Goal: Task Accomplishment & Management: Use online tool/utility

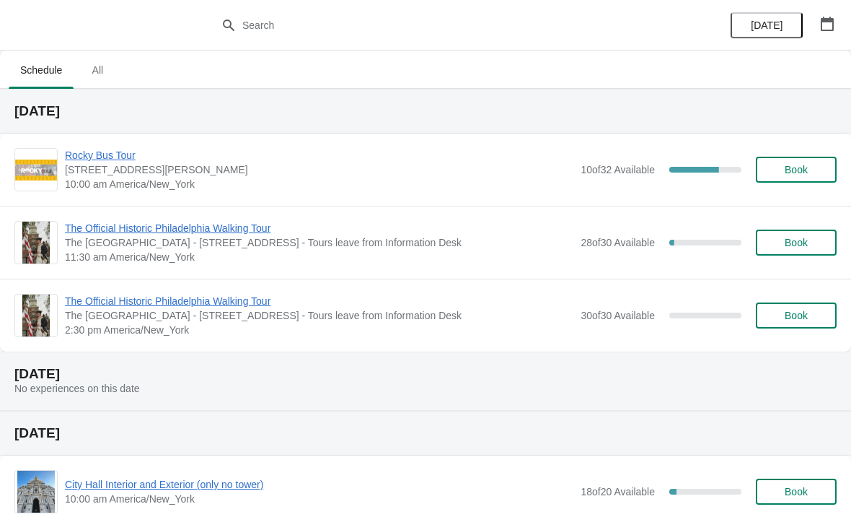
click at [177, 154] on span "Rocky Bus Tour" at bounding box center [319, 155] width 509 height 14
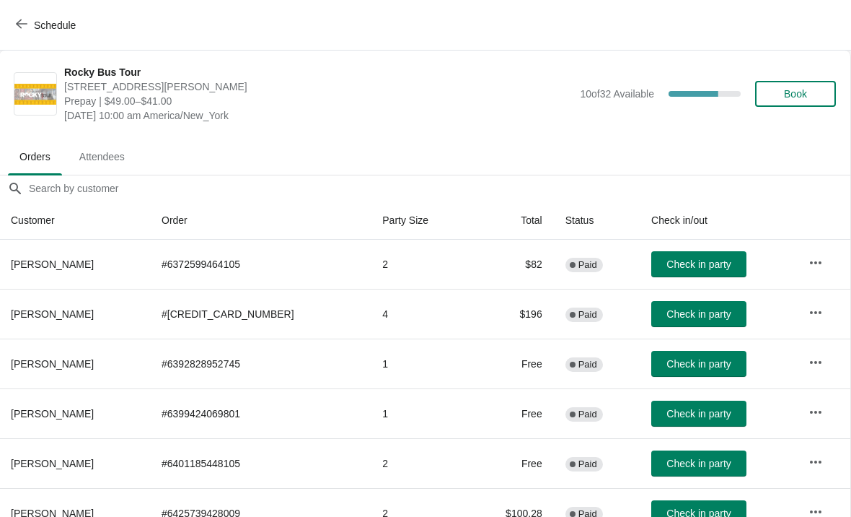
scroll to position [0, 1]
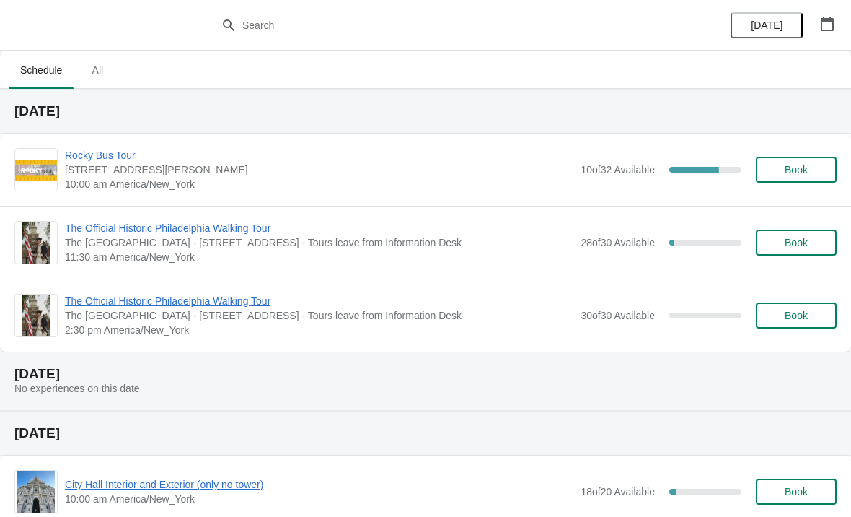
click at [291, 161] on span "Rocky Bus Tour" at bounding box center [319, 155] width 509 height 14
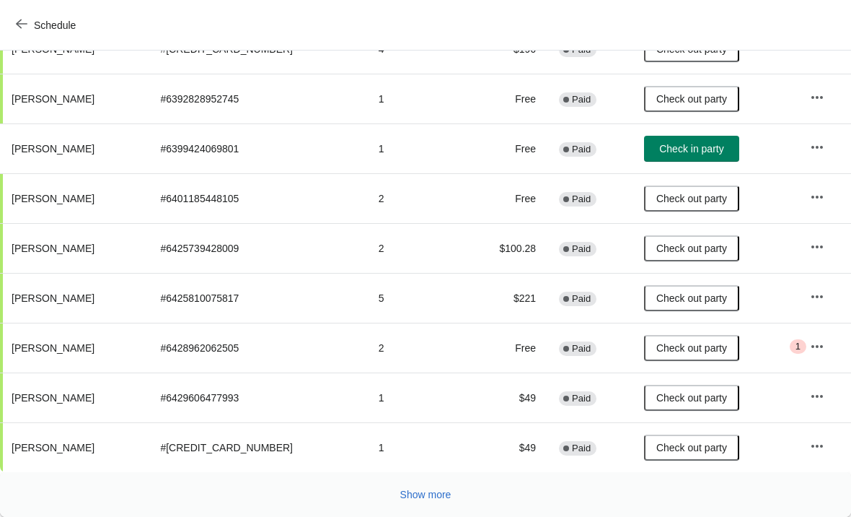
scroll to position [265, 0]
click at [427, 483] on button "Show more" at bounding box center [426, 494] width 63 height 26
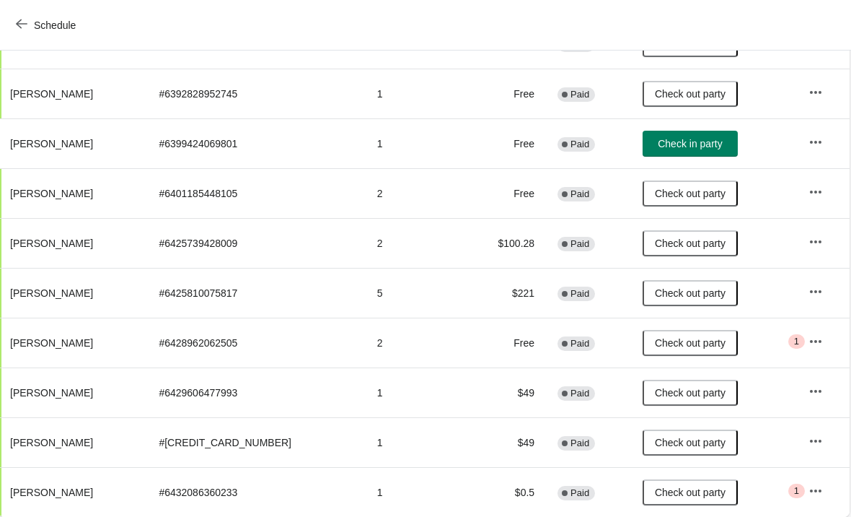
scroll to position [270, 1]
click at [814, 343] on icon "button" at bounding box center [817, 341] width 14 height 14
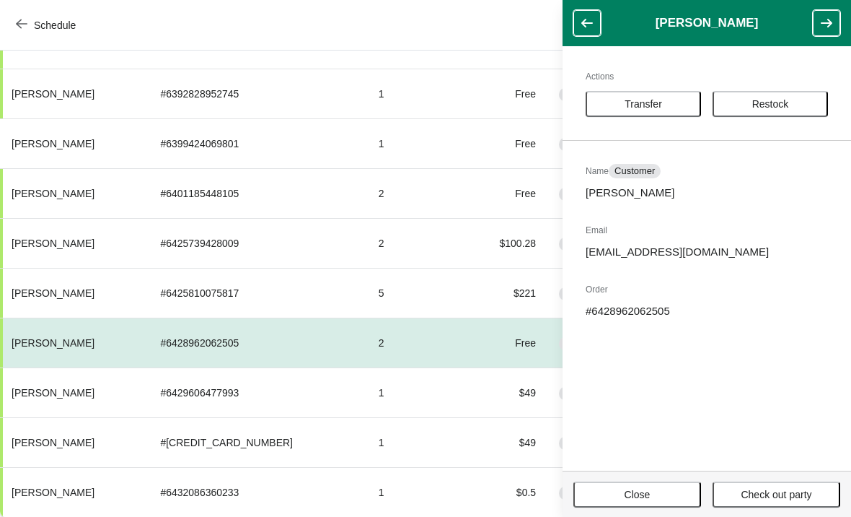
scroll to position [270, 0]
click at [655, 486] on button "Close" at bounding box center [638, 494] width 128 height 26
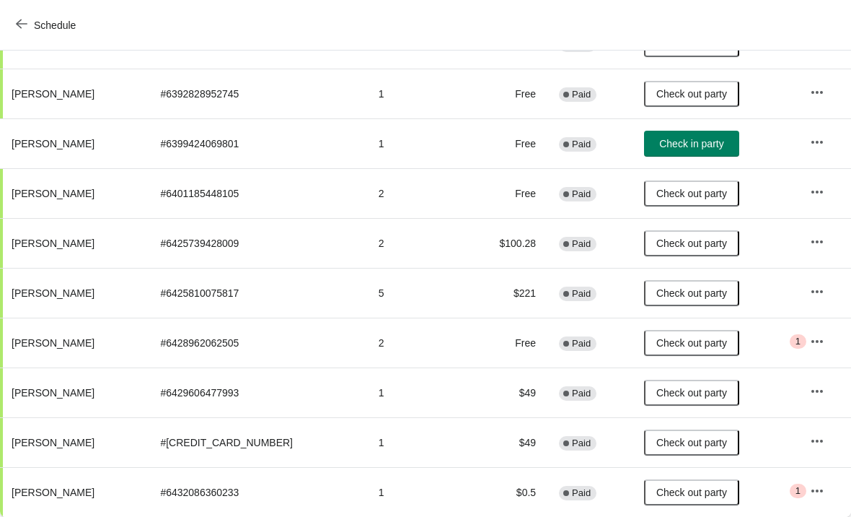
click at [805, 486] on button "button" at bounding box center [818, 491] width 26 height 26
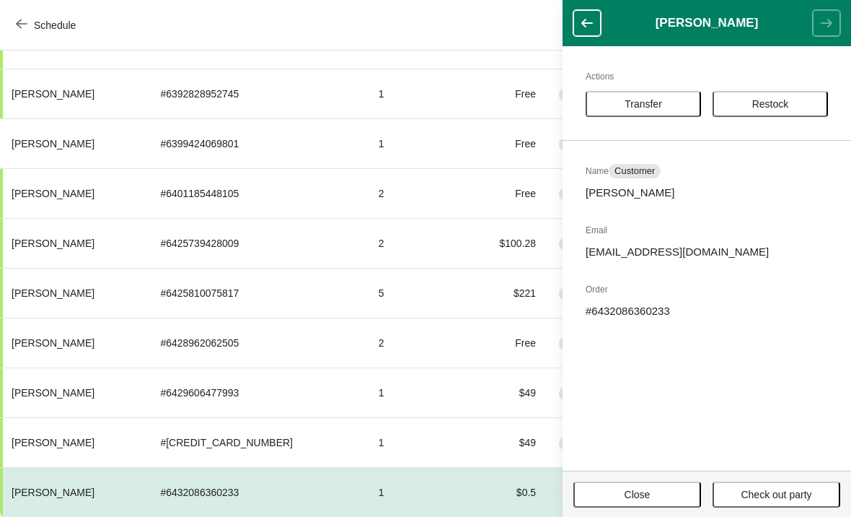
click at [581, 15] on button "button" at bounding box center [587, 23] width 27 height 26
